Goal: Navigation & Orientation: Understand site structure

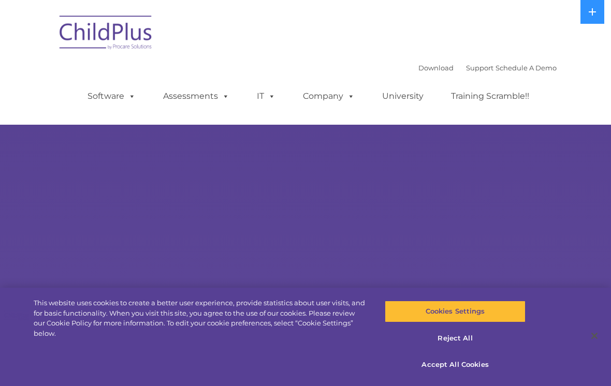
select select "MEDIUM"
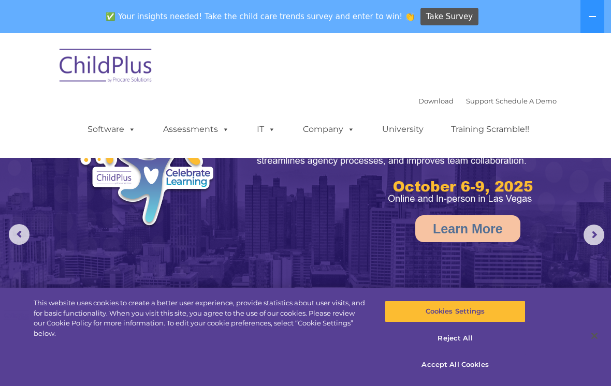
click at [109, 76] on img at bounding box center [106, 67] width 104 height 52
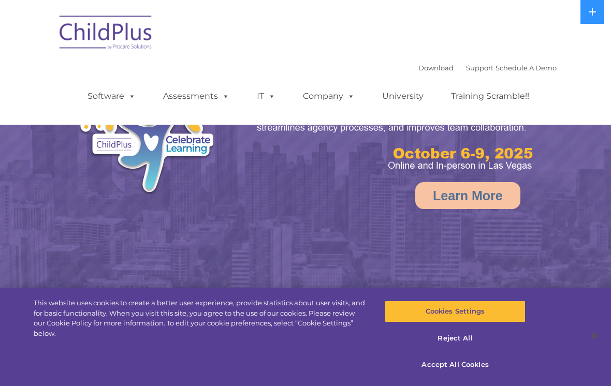
select select "MEDIUM"
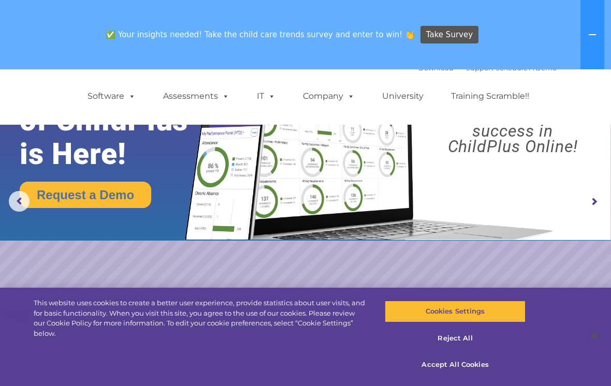
click at [113, 106] on link "Software" at bounding box center [111, 96] width 69 height 21
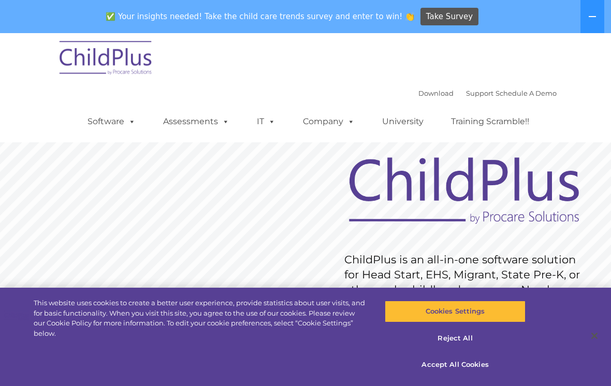
click at [141, 118] on link "Software" at bounding box center [111, 121] width 69 height 21
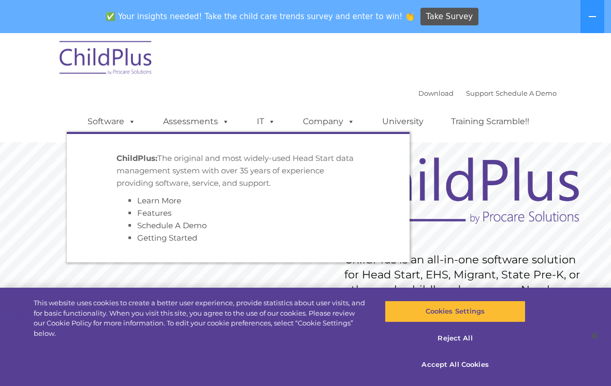
click at [134, 121] on span at bounding box center [129, 121] width 11 height 10
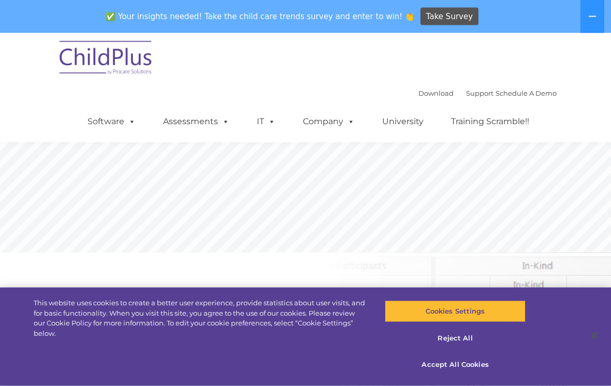
scroll to position [275, 0]
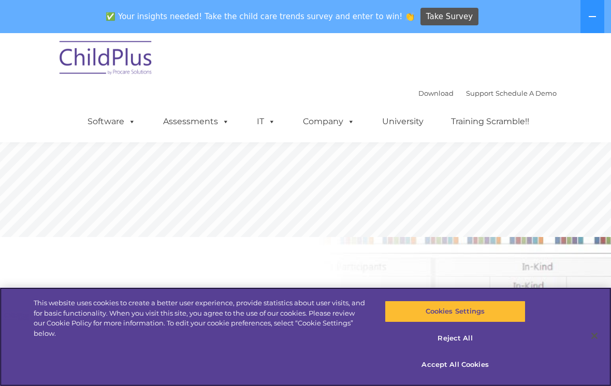
click at [468, 376] on button "Accept All Cookies" at bounding box center [455, 365] width 140 height 22
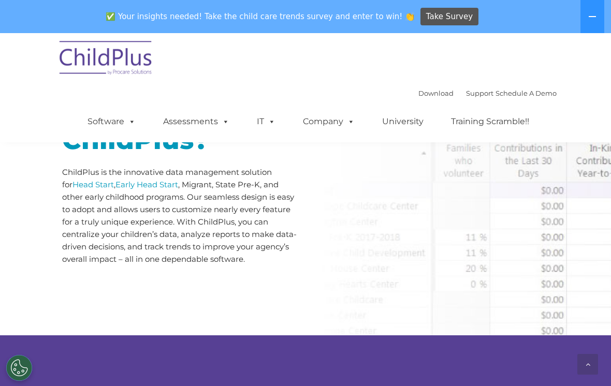
scroll to position [491, 0]
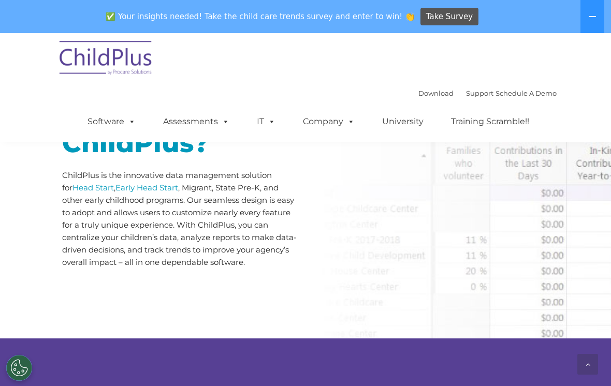
click at [227, 119] on span at bounding box center [223, 121] width 11 height 10
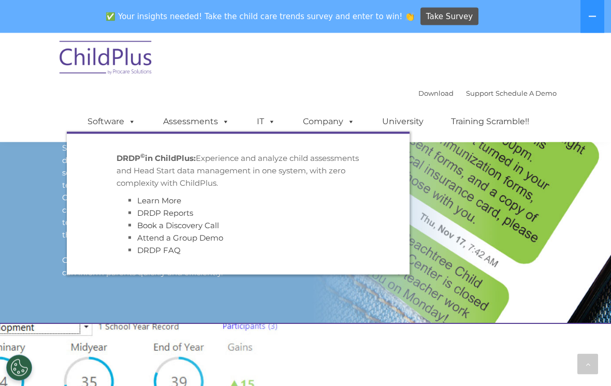
scroll to position [956, 0]
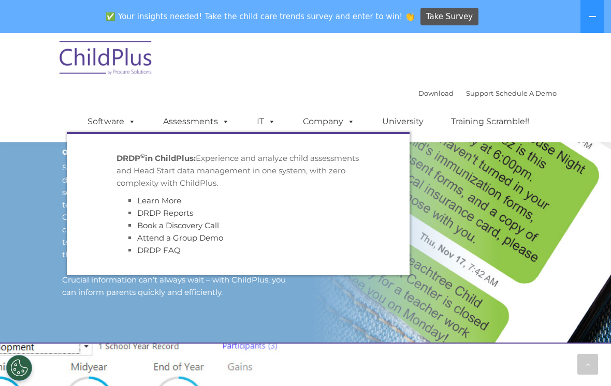
click at [430, 294] on div "Conveniently Communicate with Parents Easily track all your staff’s texts and e…" at bounding box center [305, 166] width 611 height 353
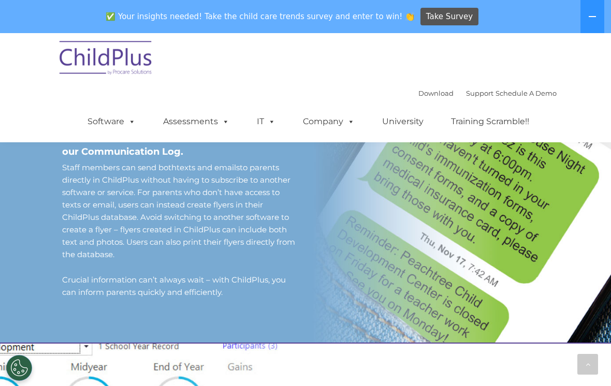
click at [55, 69] on img at bounding box center [106, 60] width 104 height 52
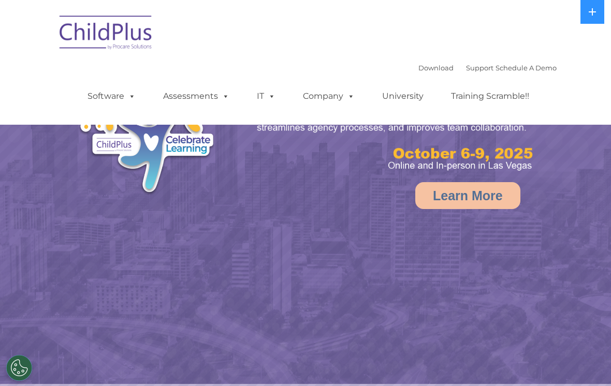
select select "MEDIUM"
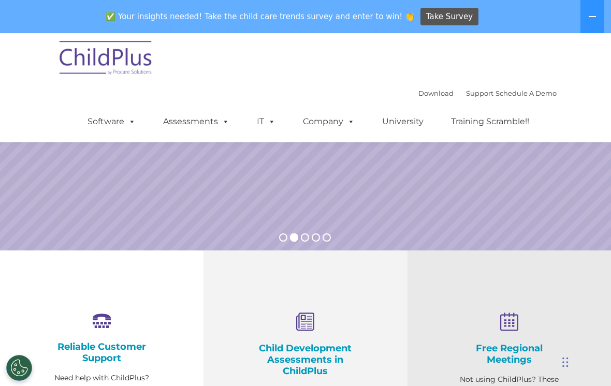
scroll to position [171, 0]
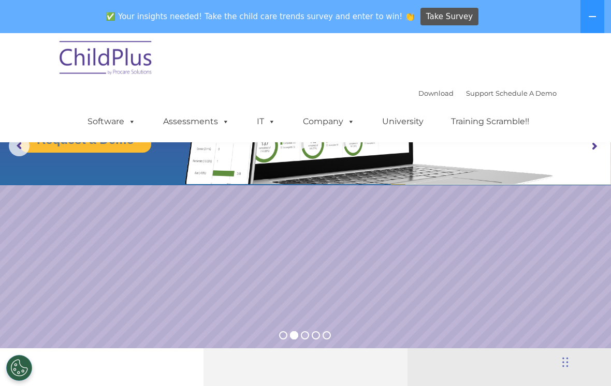
scroll to position [0, 0]
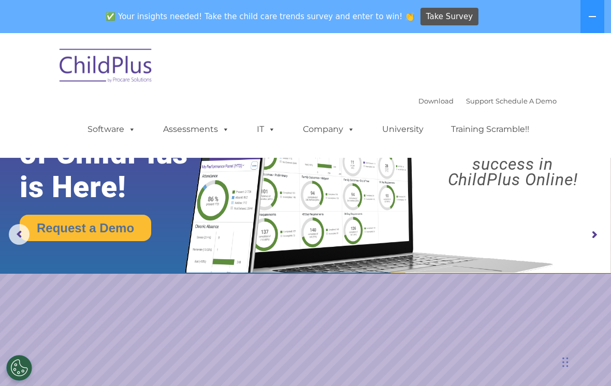
click at [137, 14] on span "✅ Your insights needed! Take the child care trends survey and enter to win! 👏" at bounding box center [260, 17] width 317 height 20
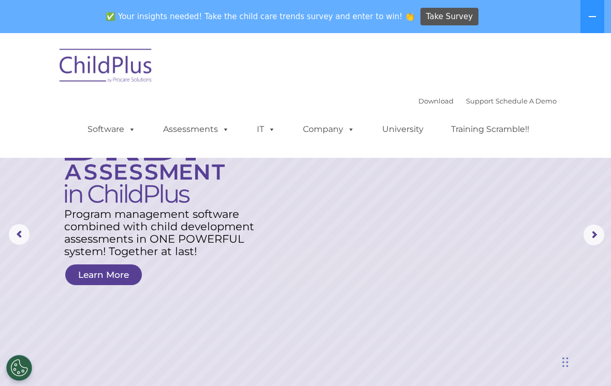
click at [563, 248] on rs-layer at bounding box center [305, 235] width 611 height 404
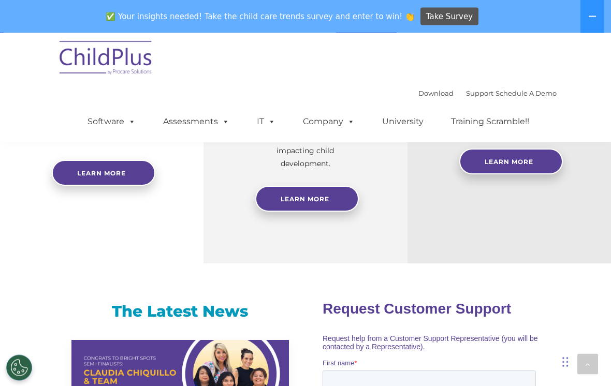
scroll to position [526, 0]
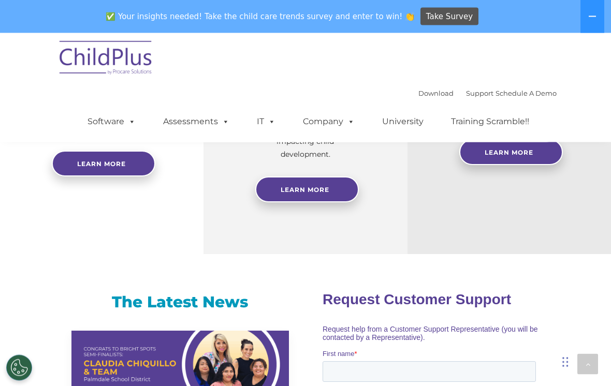
click at [565, 372] on div "Chat Widget" at bounding box center [523, 330] width 174 height 112
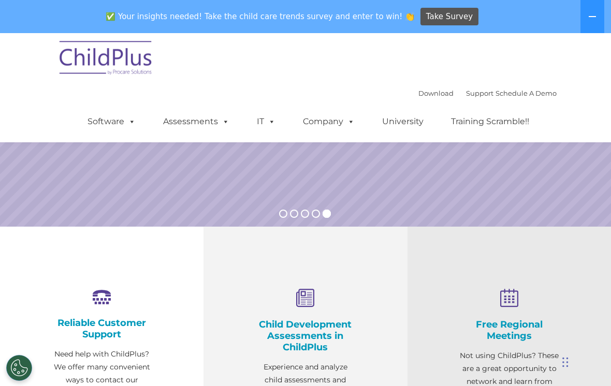
scroll to position [209, 0]
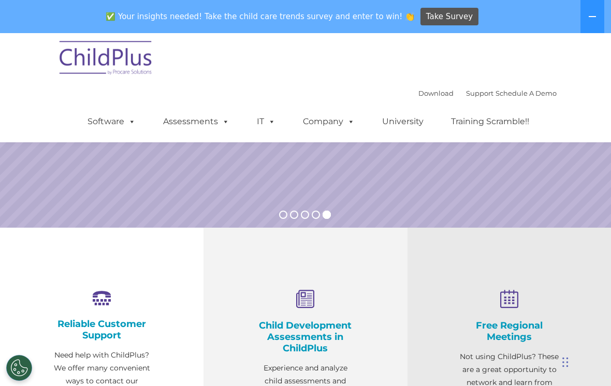
click at [409, 126] on link "University" at bounding box center [403, 121] width 62 height 21
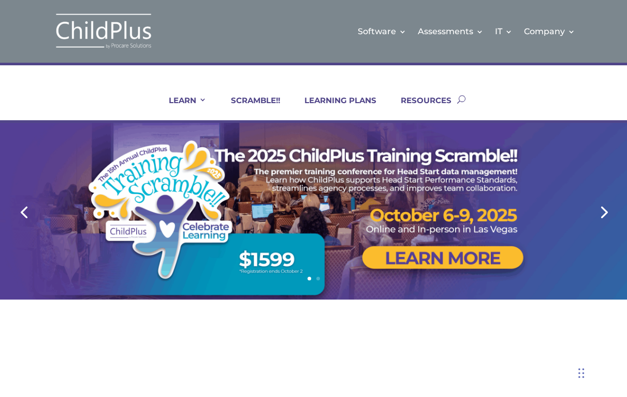
click at [22, 230] on div at bounding box center [313, 211] width 627 height 177
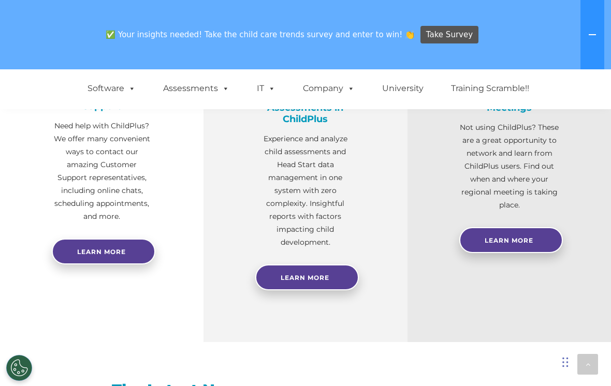
scroll to position [404, 0]
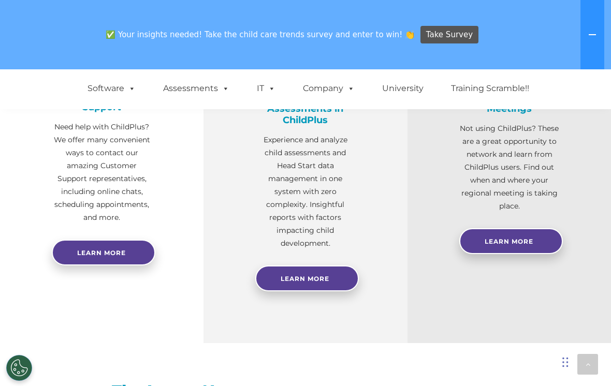
select select "MEDIUM"
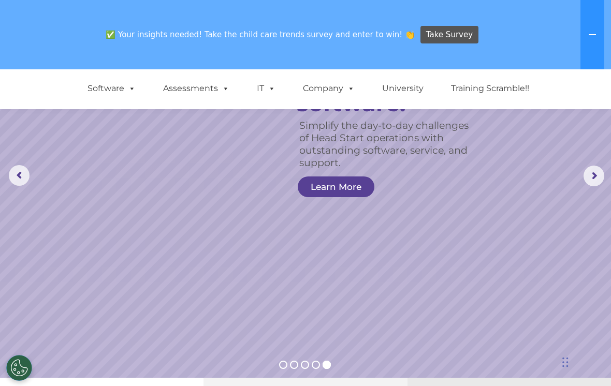
scroll to position [0, 0]
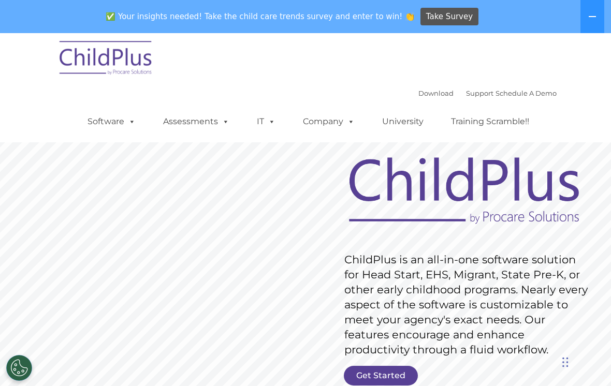
click at [123, 61] on img at bounding box center [106, 60] width 104 height 52
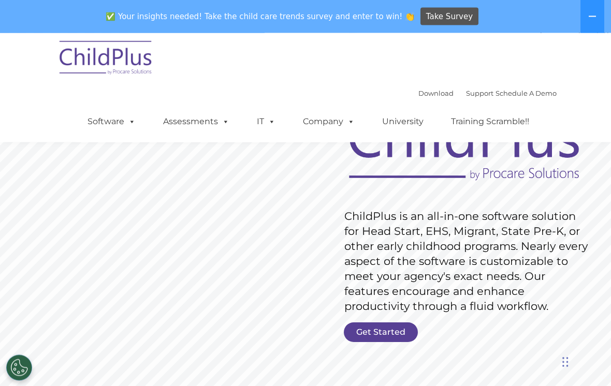
scroll to position [34, 0]
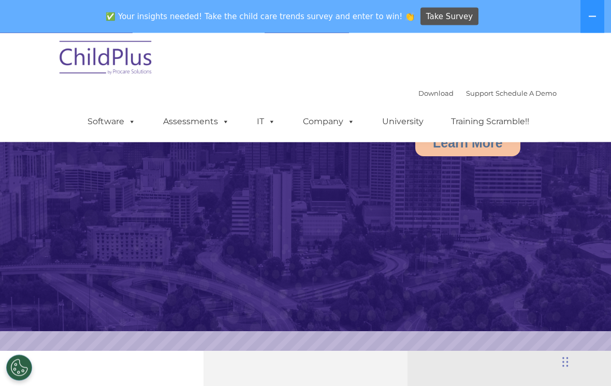
scroll to position [94, 0]
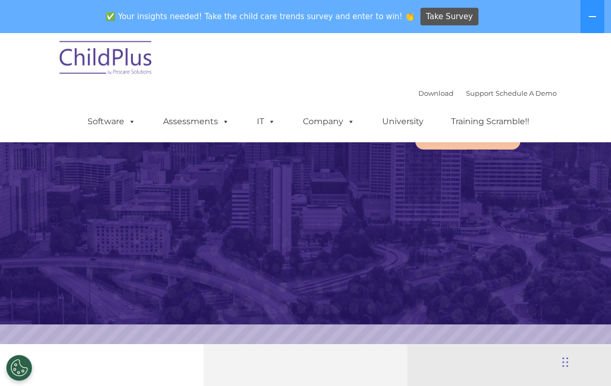
select select "MEDIUM"
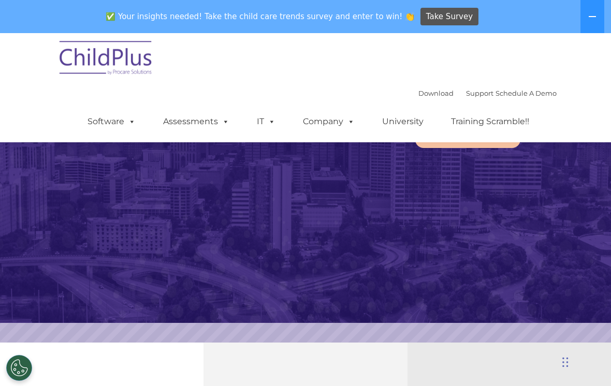
scroll to position [0, 0]
